Goal: Information Seeking & Learning: Learn about a topic

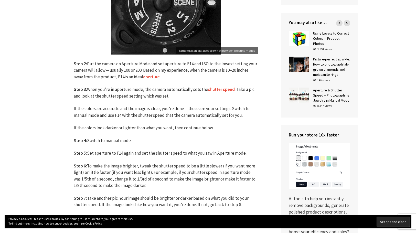
scroll to position [328, 0]
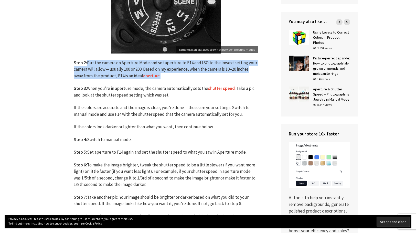
drag, startPoint x: 165, startPoint y: 78, endPoint x: 86, endPoint y: 64, distance: 80.3
click at [86, 64] on p "Step 2: Put the camera on Aperture Mode and set aperture to F14 and ISO to the …" at bounding box center [166, 70] width 184 height 20
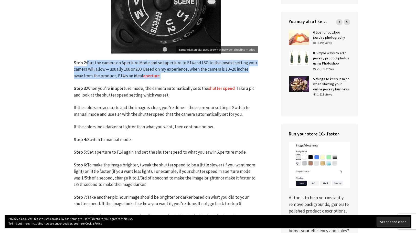
copy p "Put the camera on Aperture Mode and set aperture to F14 and ISO to the lowest s…"
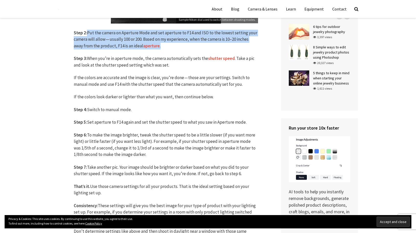
scroll to position [354, 0]
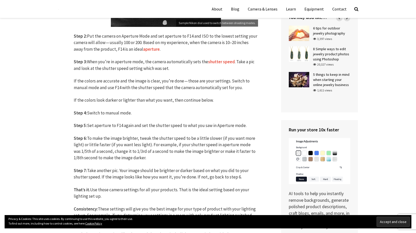
click at [125, 67] on p "Step 3: When you’re in aperture mode, the camera automatically sets the shutter…" at bounding box center [166, 65] width 184 height 13
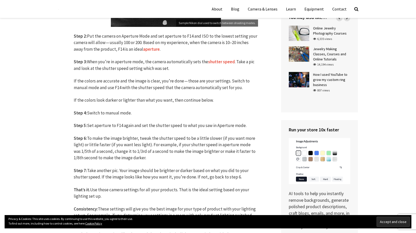
drag, startPoint x: 73, startPoint y: 35, endPoint x: 178, endPoint y: 194, distance: 191.5
click at [178, 194] on div "Jewelry Photography Camera Settings for Jewelry Photography September 17, 2021 …" at bounding box center [165, 143] width 215 height 824
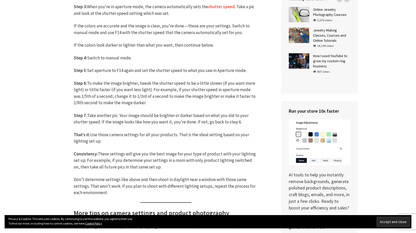
scroll to position [424, 0]
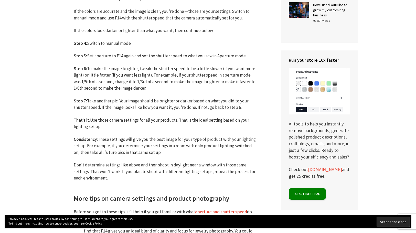
copy div "Step 2: Put the camera on Aperture Mode and set aperture to F14 and ISO to the …"
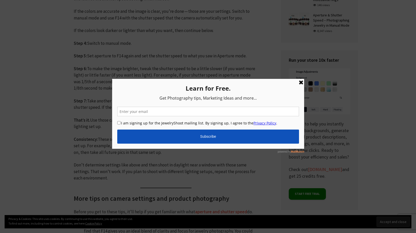
click at [299, 81] on link at bounding box center [301, 82] width 6 height 6
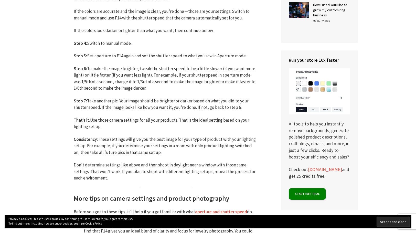
click at [161, 171] on p "Don’t determine settings like above and then shoot in daylight near a window wi…" at bounding box center [166, 172] width 184 height 20
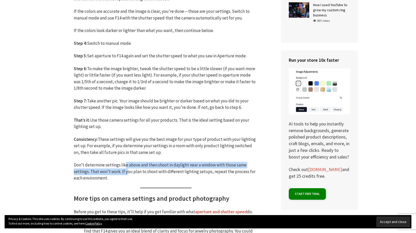
drag, startPoint x: 122, startPoint y: 164, endPoint x: 127, endPoint y: 174, distance: 10.4
click at [127, 174] on p "Don’t determine settings like above and then shoot in daylight near a window wi…" at bounding box center [166, 172] width 184 height 20
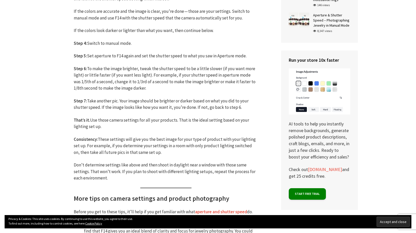
click at [124, 178] on p "Don’t determine settings like above and then shoot in daylight near a window wi…" at bounding box center [166, 172] width 184 height 20
click at [124, 177] on p "Don’t determine settings like above and then shoot in daylight near a window wi…" at bounding box center [166, 172] width 184 height 20
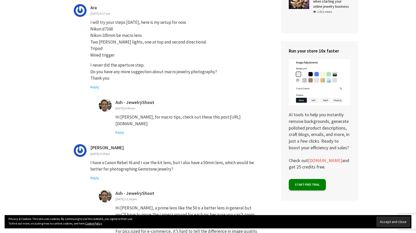
scroll to position [1359, 0]
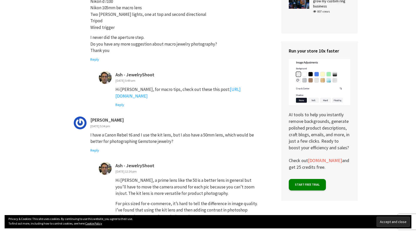
drag, startPoint x: 257, startPoint y: 96, endPoint x: 116, endPoint y: 97, distance: 141.6
click at [116, 97] on p "Hi Ara, for macro tips, check out these this post: https://www.jewelryshoot.com…" at bounding box center [186, 92] width 143 height 13
copy link "https://www.jewelryshoot.com/jewelry-photography/macro-focus-stacking"
click at [150, 152] on div "Reply" at bounding box center [174, 150] width 168 height 5
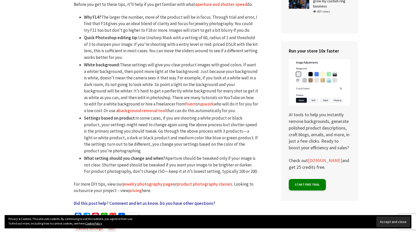
scroll to position [634, 0]
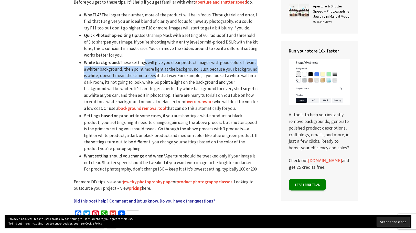
drag, startPoint x: 142, startPoint y: 63, endPoint x: 148, endPoint y: 79, distance: 16.7
click at [148, 79] on li "White background: These settings will give you clear product images with good c…" at bounding box center [171, 85] width 174 height 52
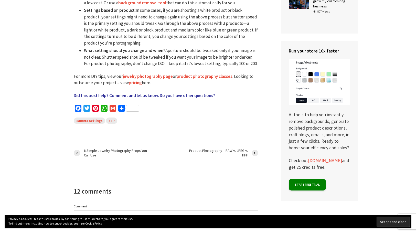
scroll to position [740, 0]
click at [178, 55] on li "What setting should you change and when? Aperture should be tweaked only if you…" at bounding box center [171, 57] width 174 height 20
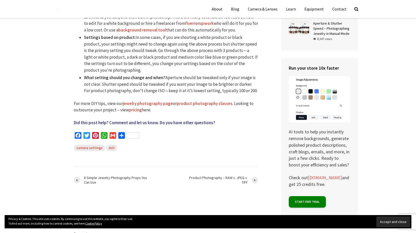
scroll to position [694, 0]
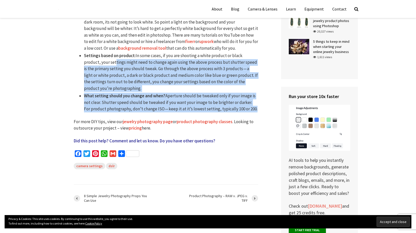
drag, startPoint x: 247, startPoint y: 111, endPoint x: 97, endPoint y: 61, distance: 158.5
click at [97, 61] on ul "Why F14? The larger the number, more of the product will be in focus. Through t…" at bounding box center [166, 32] width 184 height 161
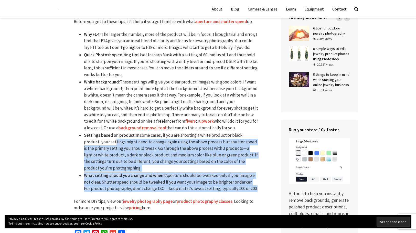
scroll to position [608, 0]
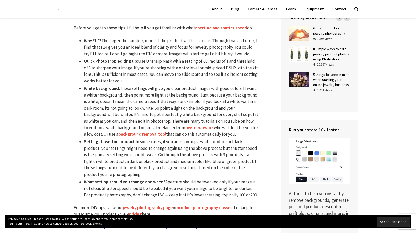
click at [77, 38] on ul "Why F14? The larger the number, more of the product will be in focus. Through t…" at bounding box center [166, 118] width 184 height 161
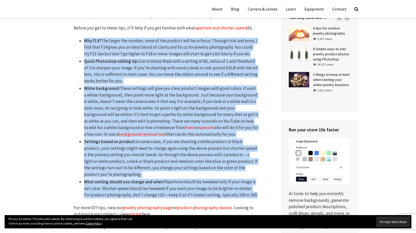
drag, startPoint x: 84, startPoint y: 42, endPoint x: 256, endPoint y: 194, distance: 229.5
click at [256, 194] on ul "Why F14? The larger the number, more of the product will be in focus. Through t…" at bounding box center [166, 118] width 184 height 161
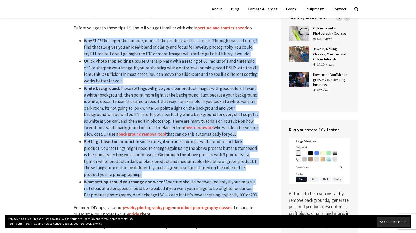
copy ul "Why F14? The larger the number, more of the product will be in focus. Through t…"
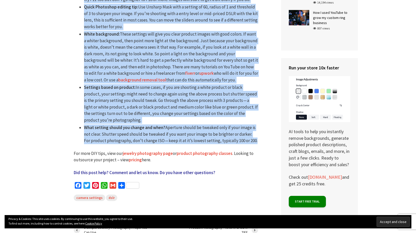
scroll to position [670, 0]
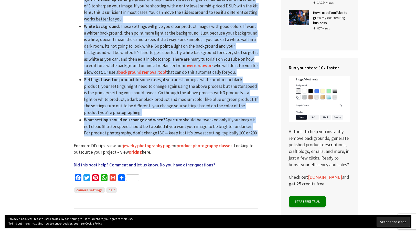
click at [163, 144] on link "jewelry photography page" at bounding box center [148, 146] width 50 height 6
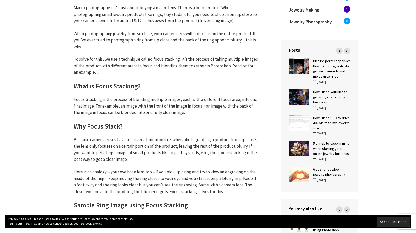
scroll to position [141, 0]
click at [133, 47] on p "When photographing jewelry from so close, your camera lens will not focus on th…" at bounding box center [166, 40] width 184 height 20
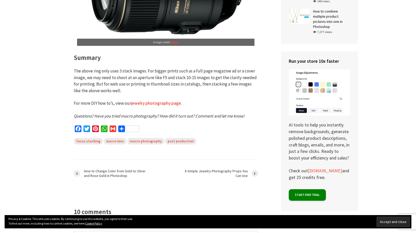
scroll to position [2904, 0]
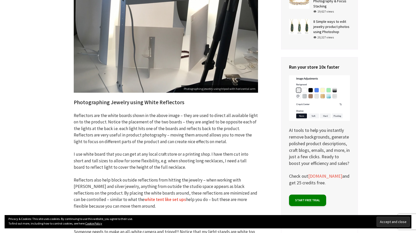
scroll to position [790, 0]
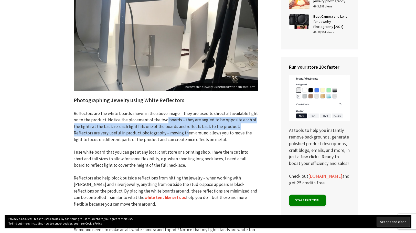
drag, startPoint x: 164, startPoint y: 122, endPoint x: 166, endPoint y: 130, distance: 8.2
click at [166, 130] on p "Reflectors are the white boards shown in the above image – they are used to dir…" at bounding box center [166, 126] width 184 height 33
click at [156, 128] on p "Reflectors are the white boards shown in the above image – they are used to dir…" at bounding box center [166, 126] width 184 height 33
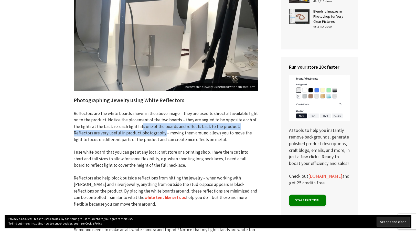
drag, startPoint x: 142, startPoint y: 127, endPoint x: 146, endPoint y: 136, distance: 9.4
click at [146, 136] on p "Reflectors are the white boards shown in the above image – they are used to dir…" at bounding box center [166, 126] width 184 height 33
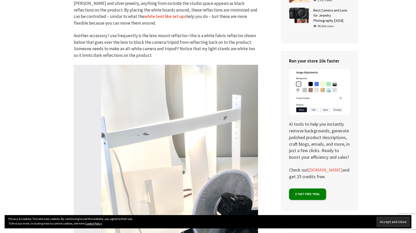
scroll to position [971, 0]
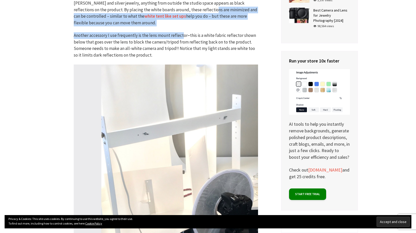
drag, startPoint x: 171, startPoint y: 9, endPoint x: 180, endPoint y: 36, distance: 27.7
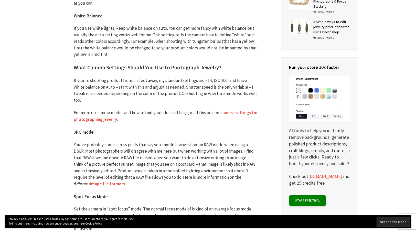
scroll to position [2132, 0]
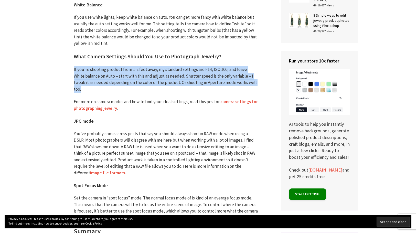
drag, startPoint x: 73, startPoint y: 50, endPoint x: 248, endPoint y: 65, distance: 175.5
copy p "If you’re shooting product from 1-2 feet away, my standard settings are F14, IS…"
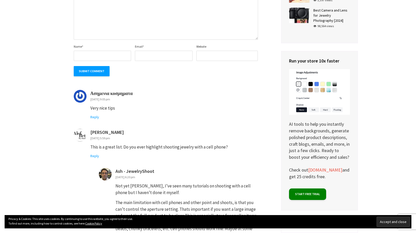
scroll to position [2660, 0]
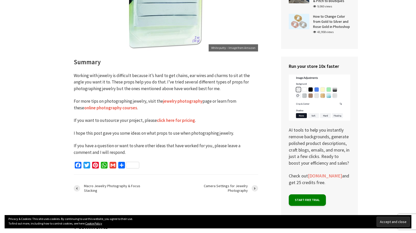
scroll to position [2484, 0]
